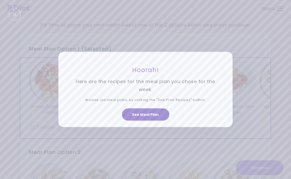
click at [145, 115] on button "See Meal Plan" at bounding box center [145, 115] width 47 height 12
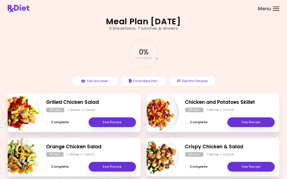
click at [276, 6] on header at bounding box center [143, 8] width 287 height 17
click at [275, 9] on div at bounding box center [276, 8] width 6 height 1
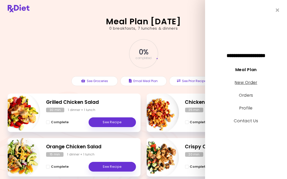
click at [244, 82] on link "New Order" at bounding box center [246, 83] width 22 height 6
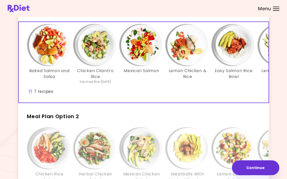
scroll to position [77, 0]
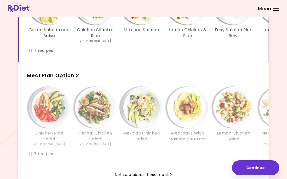
click at [61, 79] on span "Meal Plan Option 2" at bounding box center [53, 75] width 52 height 7
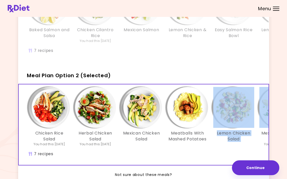
drag, startPoint x: 259, startPoint y: 121, endPoint x: 243, endPoint y: 121, distance: 15.9
click at [243, 121] on div "Chicken Rice Salad You had this [DATE] Herbal Chicken Salad You had this [DATE]…" at bounding box center [187, 119] width 322 height 65
click at [261, 117] on img "Info - Mexican Chicken Rice - Meal Plan Option 2 (Selected)" at bounding box center [279, 107] width 41 height 41
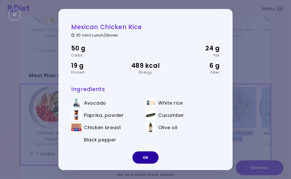
click at [145, 158] on button "OK" at bounding box center [145, 158] width 26 height 12
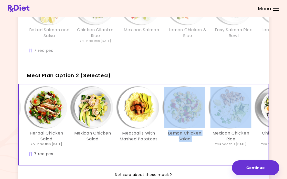
scroll to position [0, 46]
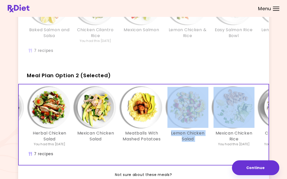
click at [146, 121] on img "Info - Meatballs With Mashed Potatoes - Meal Plan Option 2 (Selected)" at bounding box center [141, 107] width 41 height 41
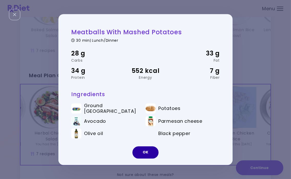
click at [149, 152] on button "OK" at bounding box center [145, 152] width 26 height 12
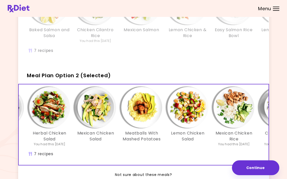
click at [74, 79] on span "Meal Plan Option 2 (Selected)" at bounding box center [69, 75] width 84 height 7
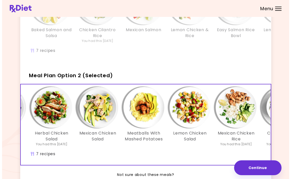
scroll to position [102, 0]
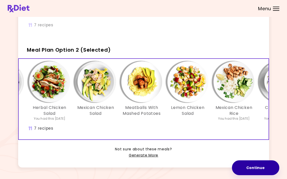
click at [252, 168] on button "Continue" at bounding box center [255, 167] width 47 height 15
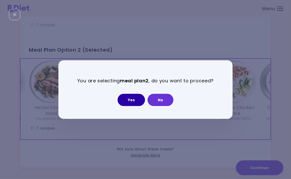
click at [128, 98] on button "Yes" at bounding box center [130, 100] width 27 height 12
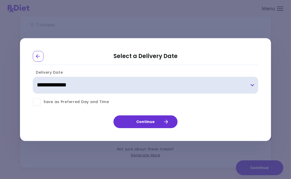
click at [66, 85] on select "**********" at bounding box center [145, 85] width 225 height 17
select select "**********"
click at [33, 77] on select "**********" at bounding box center [145, 85] width 225 height 17
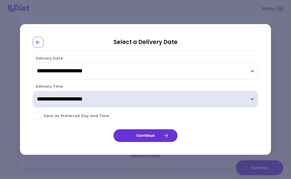
click at [252, 99] on select "**********" at bounding box center [145, 99] width 225 height 17
select select "*"
click at [33, 91] on select "**********" at bounding box center [145, 99] width 225 height 17
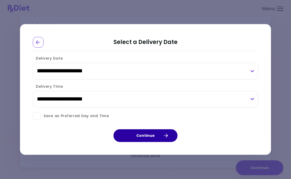
click at [148, 135] on button "Continue" at bounding box center [145, 135] width 64 height 13
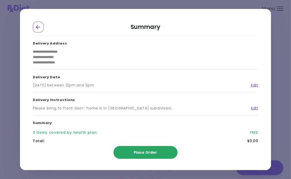
click at [152, 152] on span "Place Order" at bounding box center [145, 152] width 23 height 5
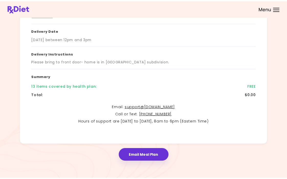
scroll to position [82, 0]
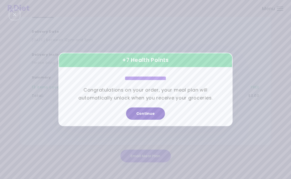
click at [144, 113] on button "Continue" at bounding box center [145, 114] width 39 height 12
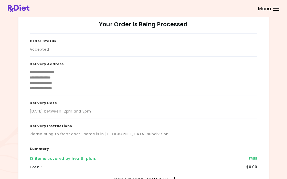
scroll to position [0, 0]
